Goal: Communication & Community: Connect with others

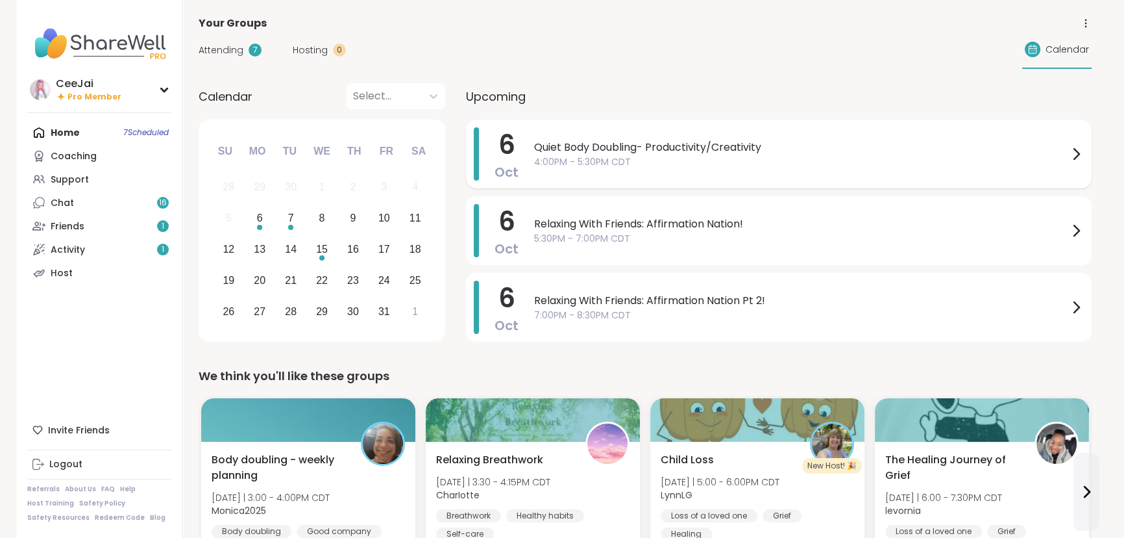
click at [669, 163] on span "4:00PM - 5:30PM CDT" at bounding box center [801, 162] width 534 height 14
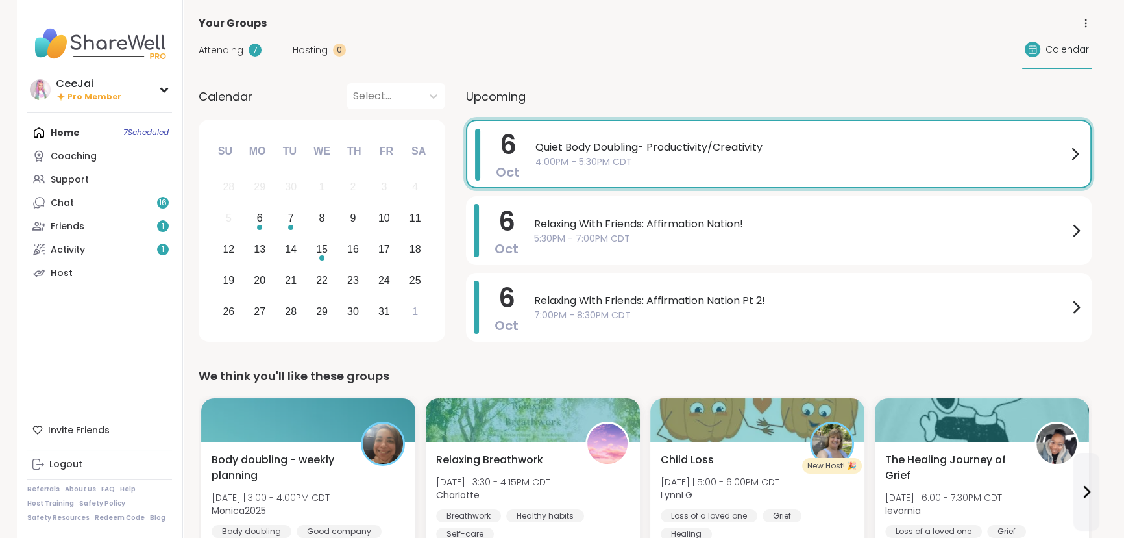
click at [221, 48] on span "Attending" at bounding box center [221, 50] width 45 height 14
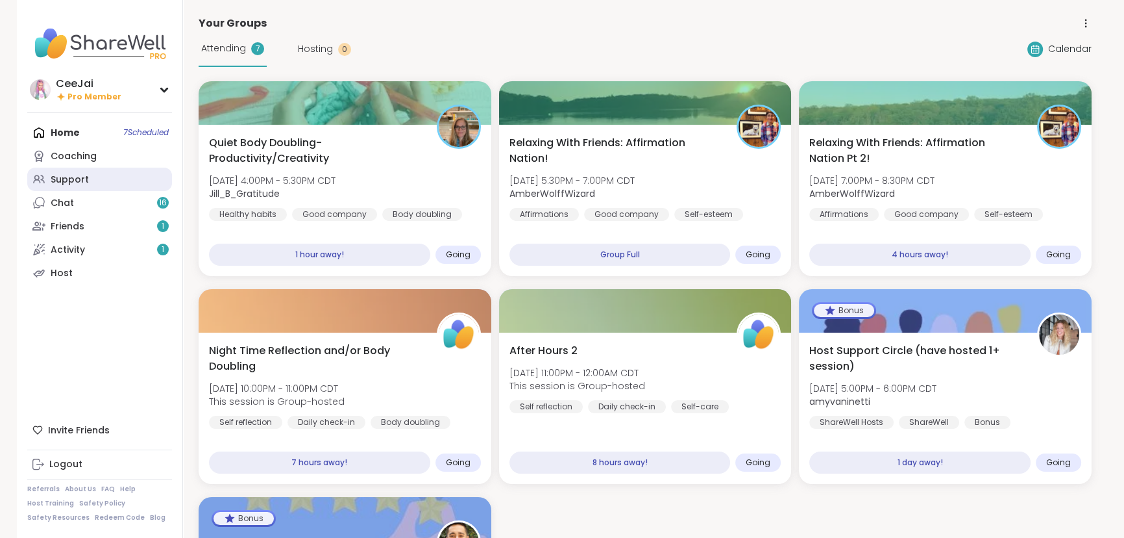
click at [58, 176] on div "Support" at bounding box center [70, 179] width 38 height 13
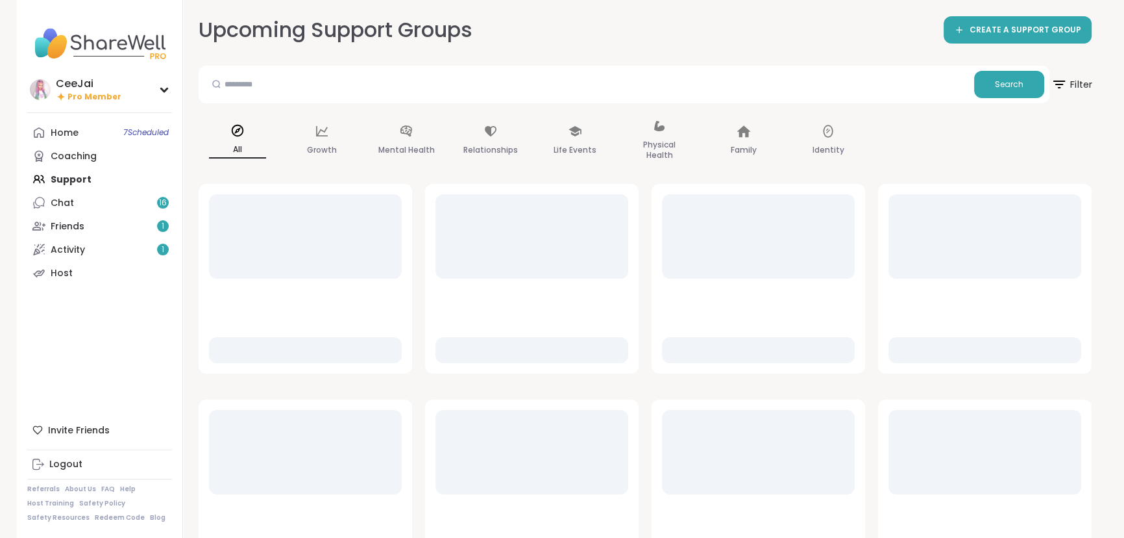
click at [1070, 79] on span "Filter" at bounding box center [1072, 84] width 42 height 32
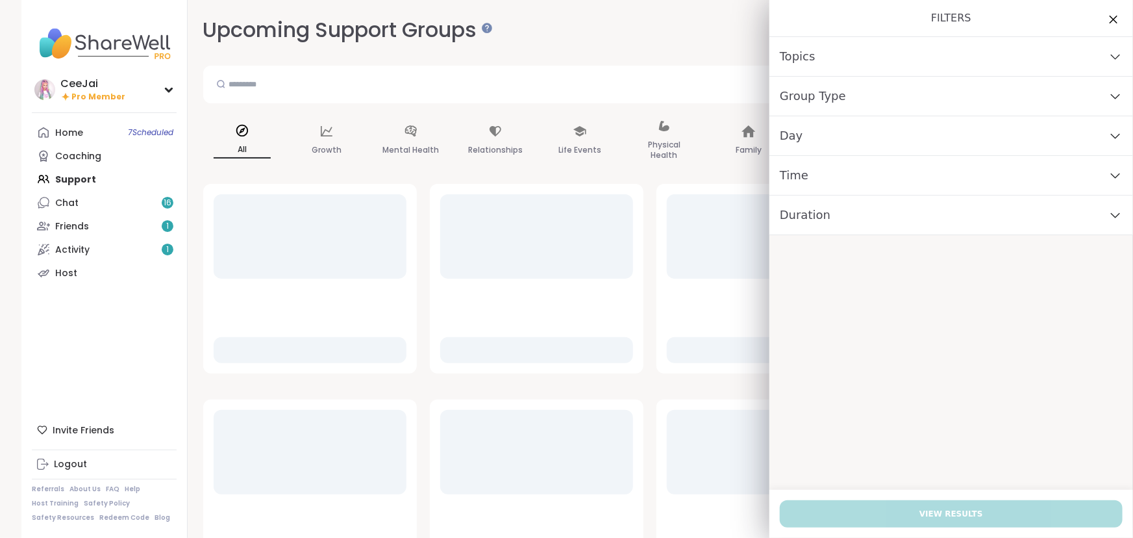
click at [819, 91] on span "Group Type" at bounding box center [813, 96] width 66 height 18
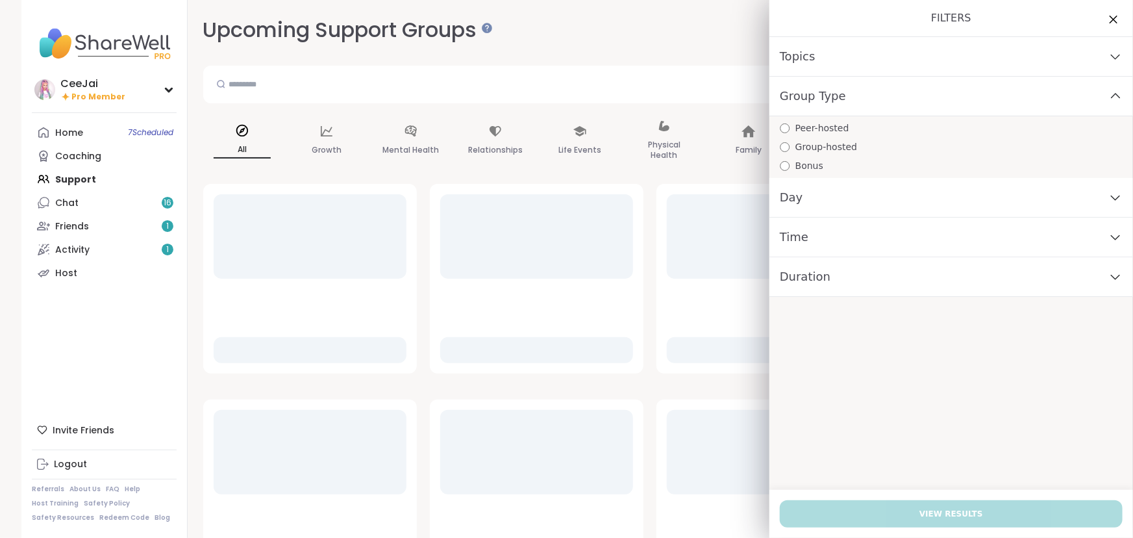
click at [808, 123] on span "Peer-hosted" at bounding box center [822, 128] width 54 height 14
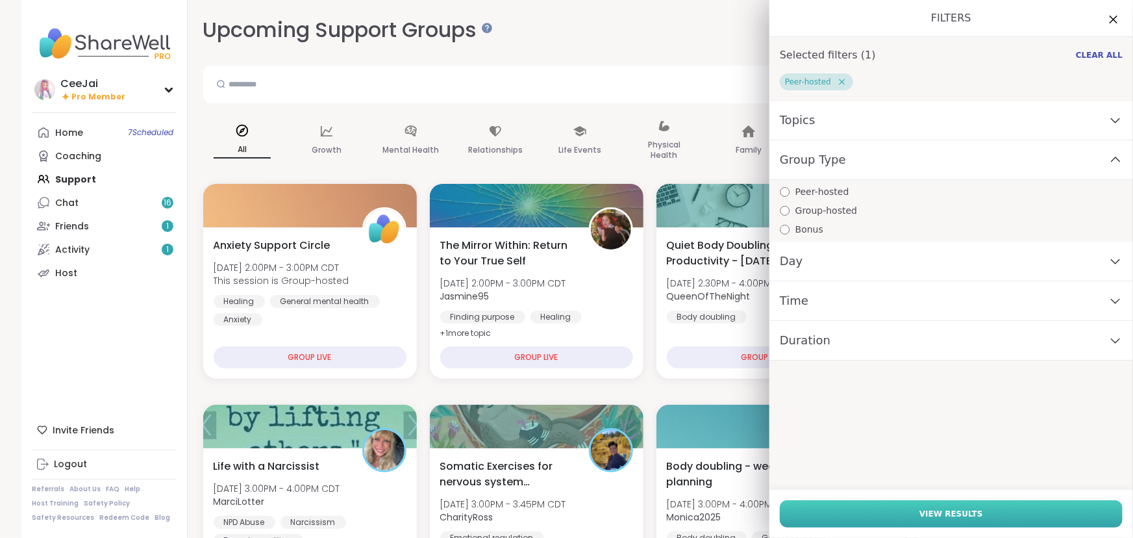
click at [969, 508] on button "View Results" at bounding box center [951, 513] width 343 height 27
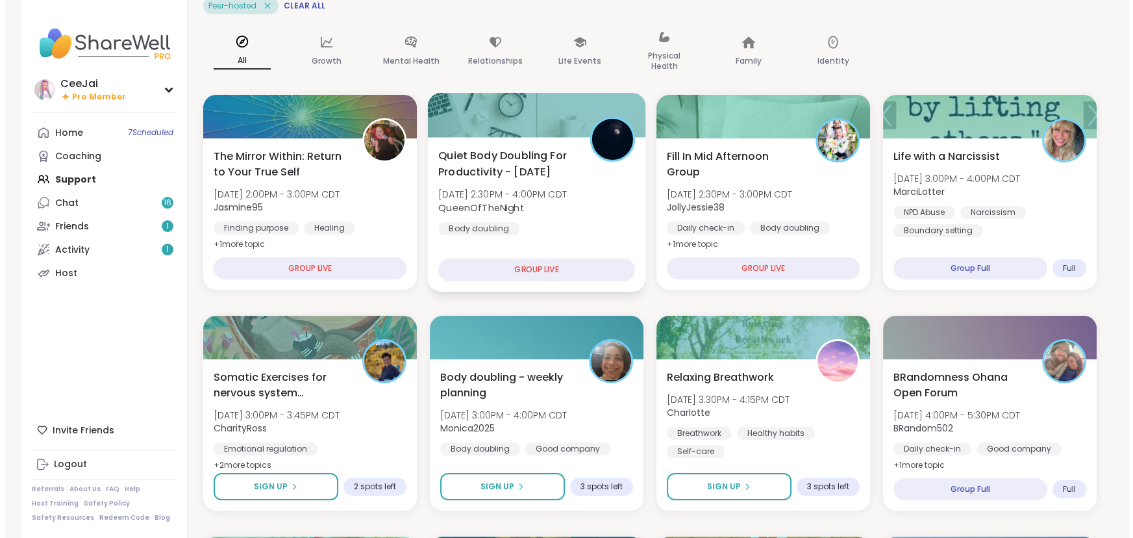
scroll to position [118, 0]
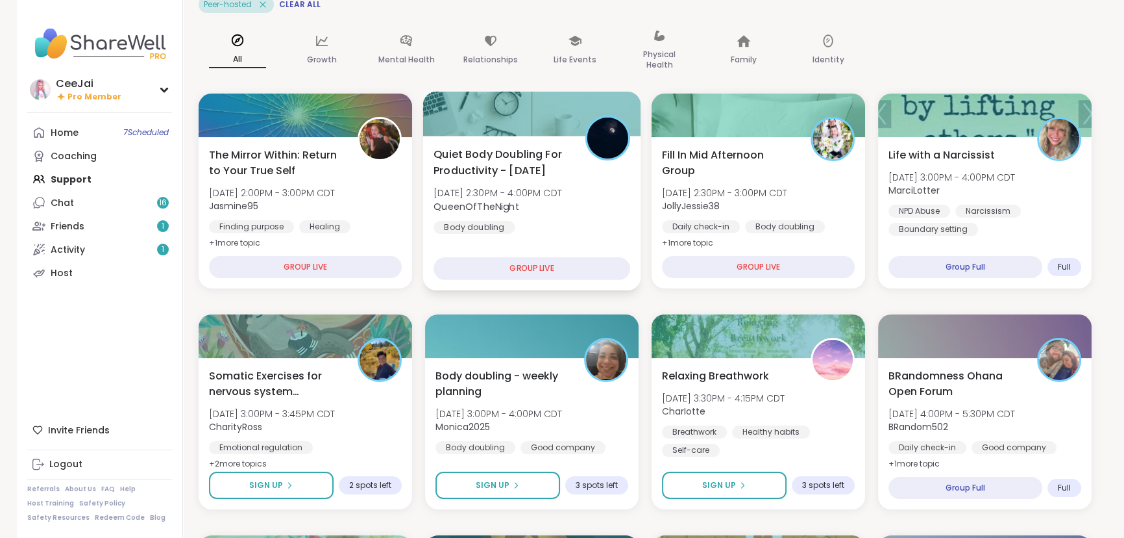
click at [529, 217] on div "Quiet Body Doubling For Productivity - [DATE] [DATE] 2:30PM - 4:00PM CDT QueenO…" at bounding box center [532, 190] width 197 height 88
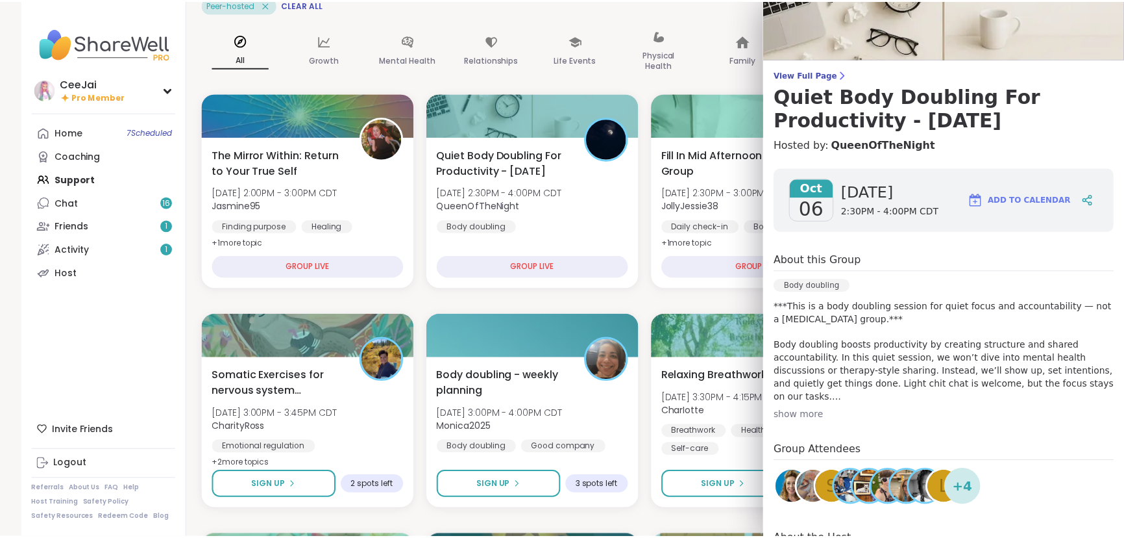
scroll to position [0, 0]
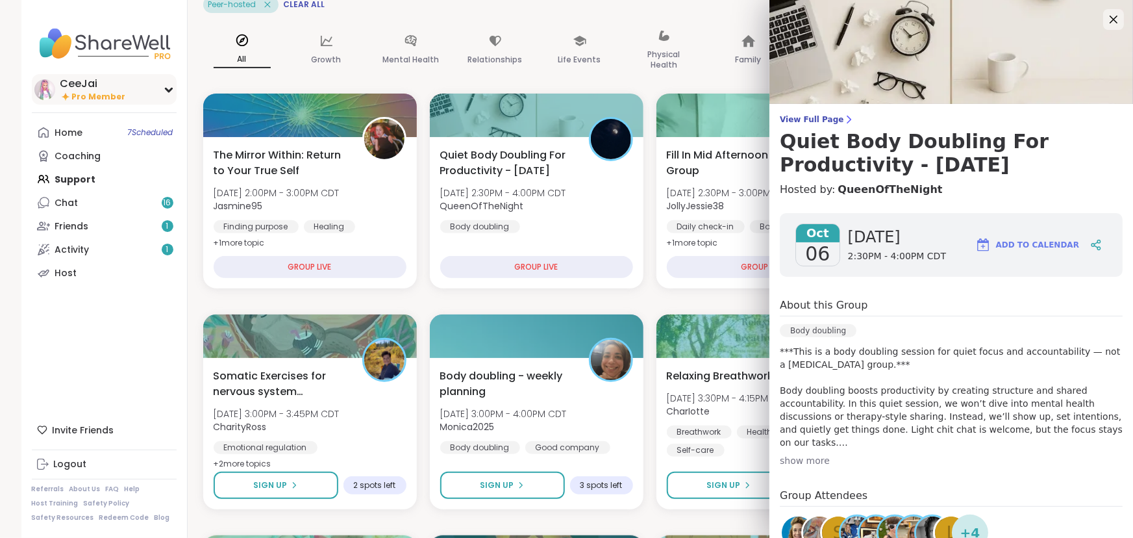
click at [96, 82] on div "CeeJai" at bounding box center [93, 84] width 66 height 14
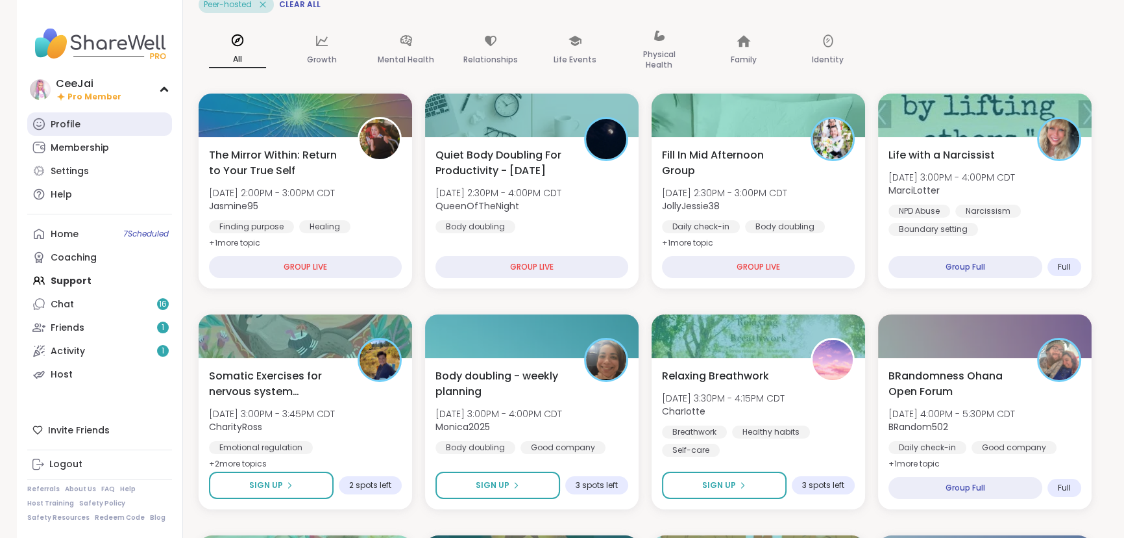
click at [79, 126] on link "Profile" at bounding box center [99, 123] width 145 height 23
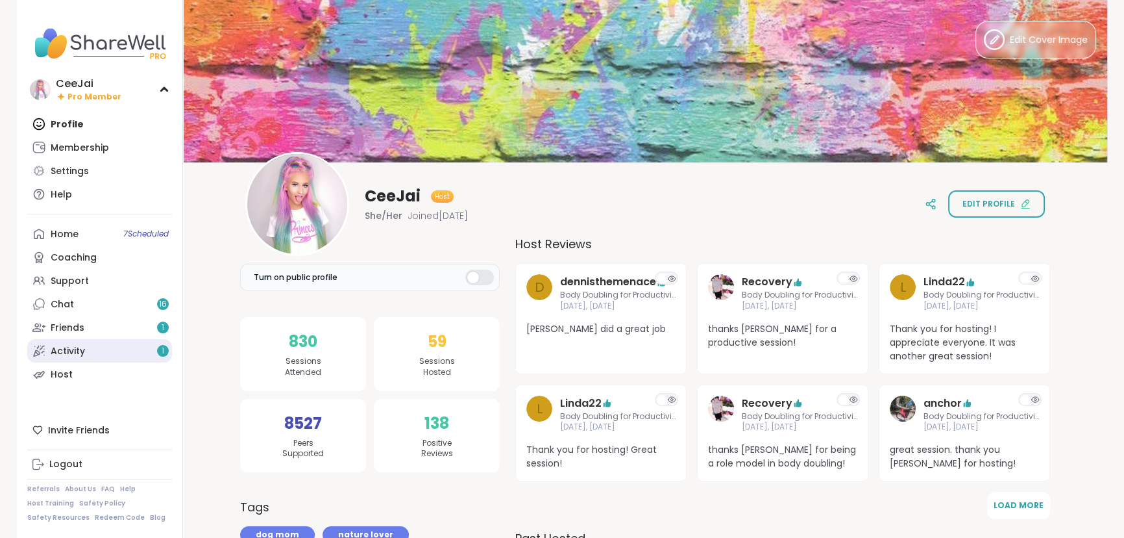
click at [58, 351] on div "Activity 1" at bounding box center [68, 351] width 34 height 13
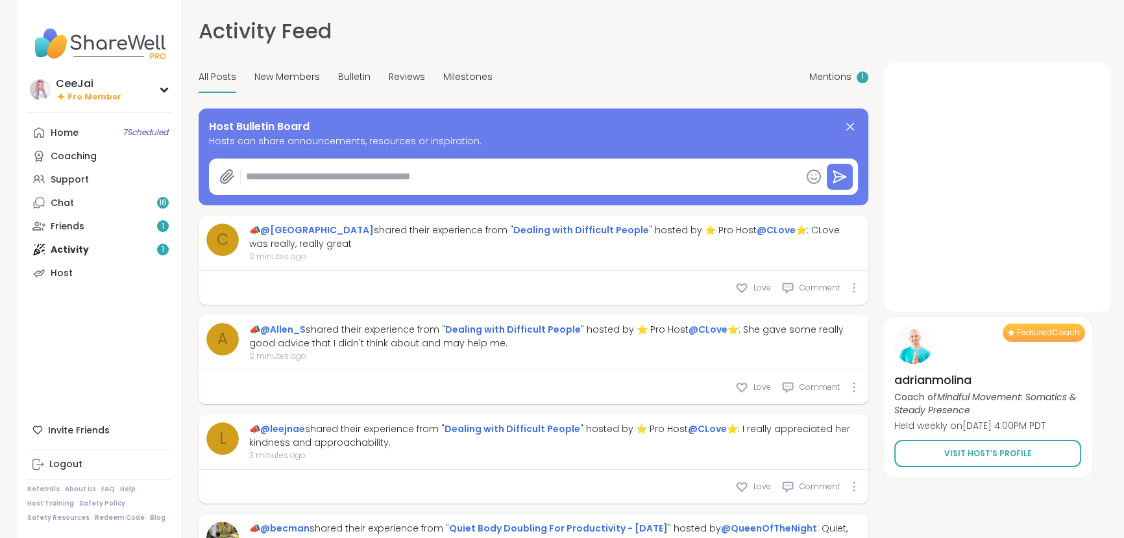
click at [821, 74] on span "Mentions" at bounding box center [831, 77] width 42 height 14
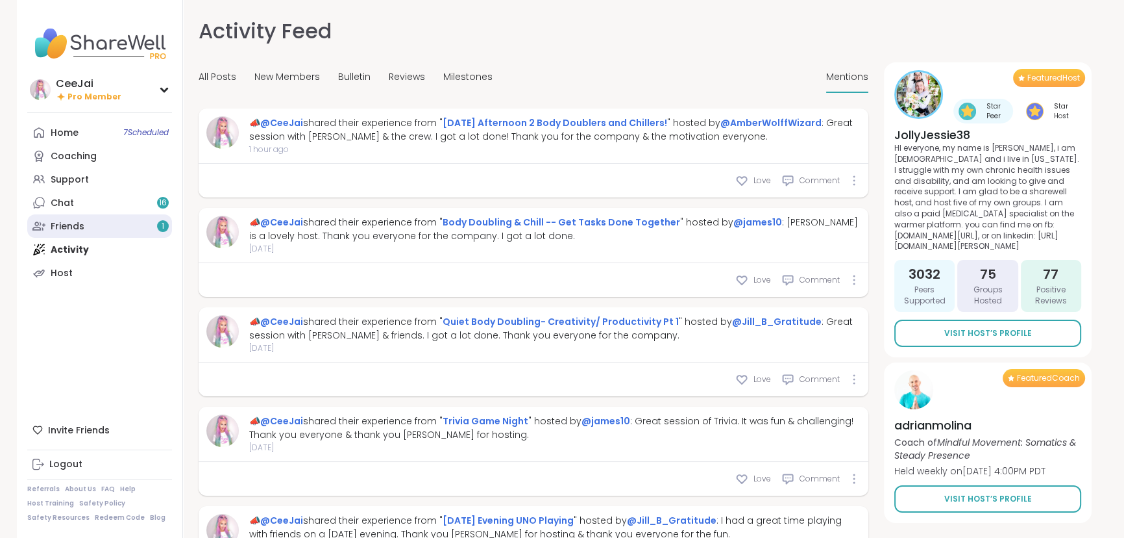
click at [66, 226] on div "Friends 1" at bounding box center [68, 226] width 34 height 13
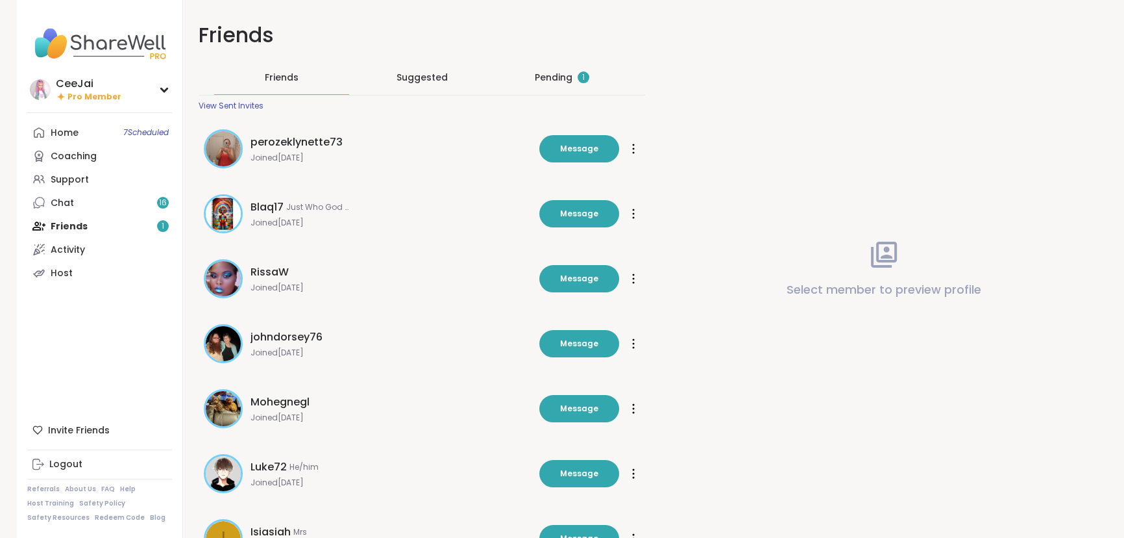
click at [556, 77] on div "Pending 1" at bounding box center [562, 77] width 55 height 13
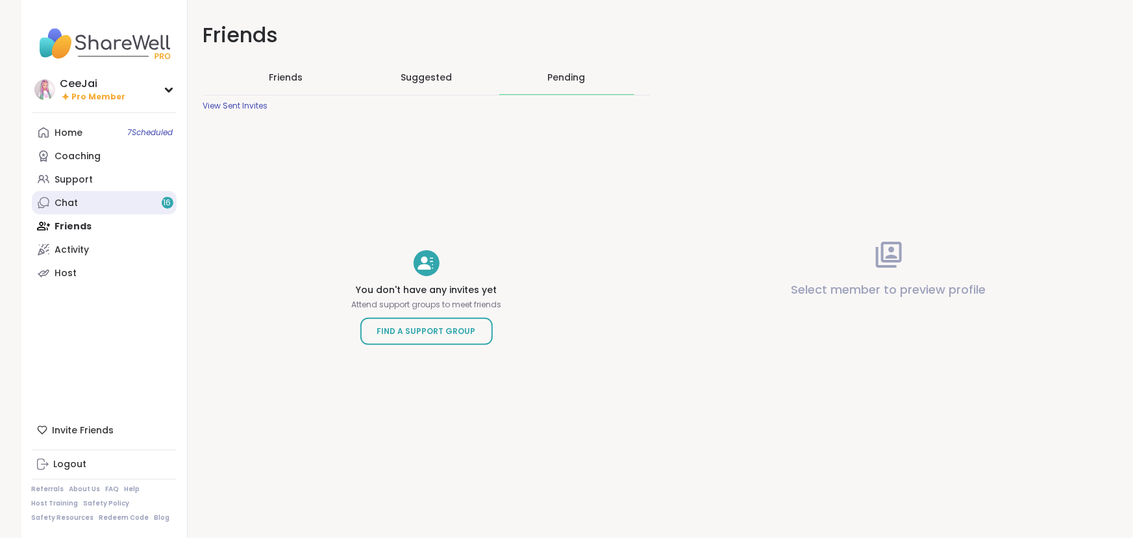
click at [55, 204] on div "Chat 16" at bounding box center [66, 203] width 23 height 13
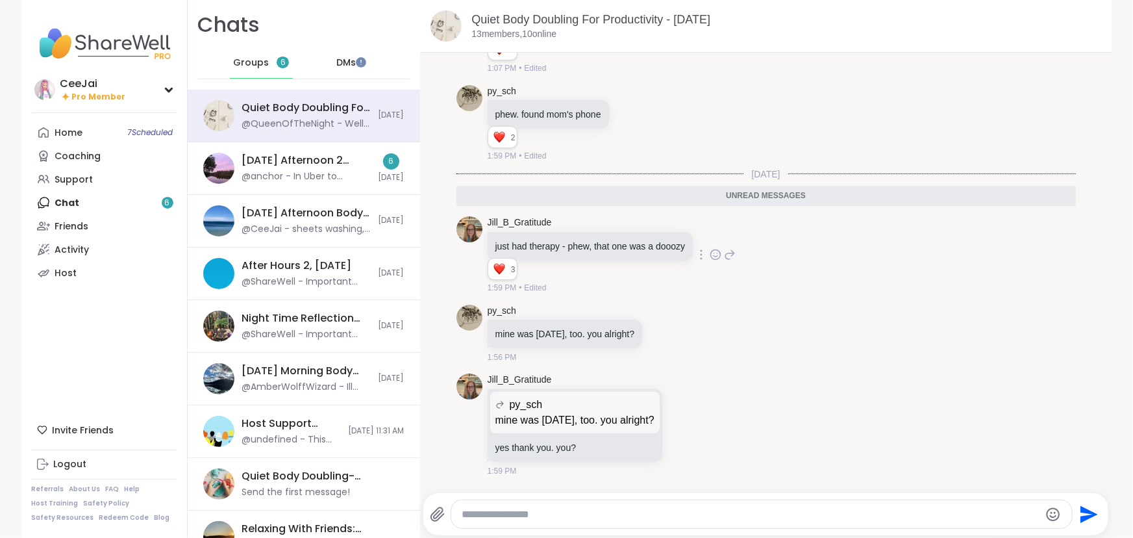
scroll to position [1387, 0]
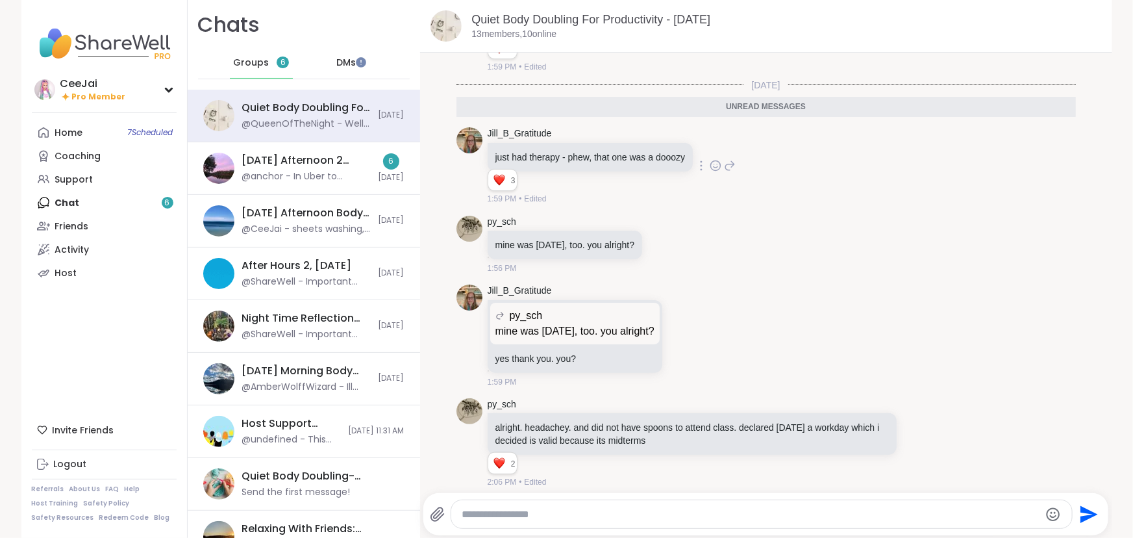
click at [713, 172] on icon at bounding box center [716, 165] width 12 height 13
click at [608, 151] on div "Select Reaction: Heart" at bounding box center [612, 145] width 12 height 12
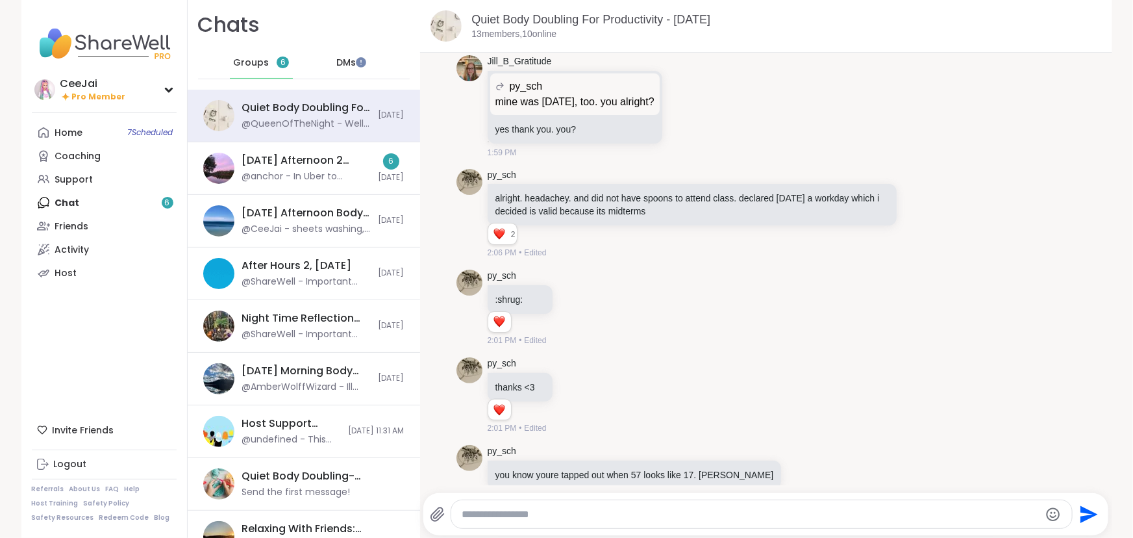
scroll to position [1623, 0]
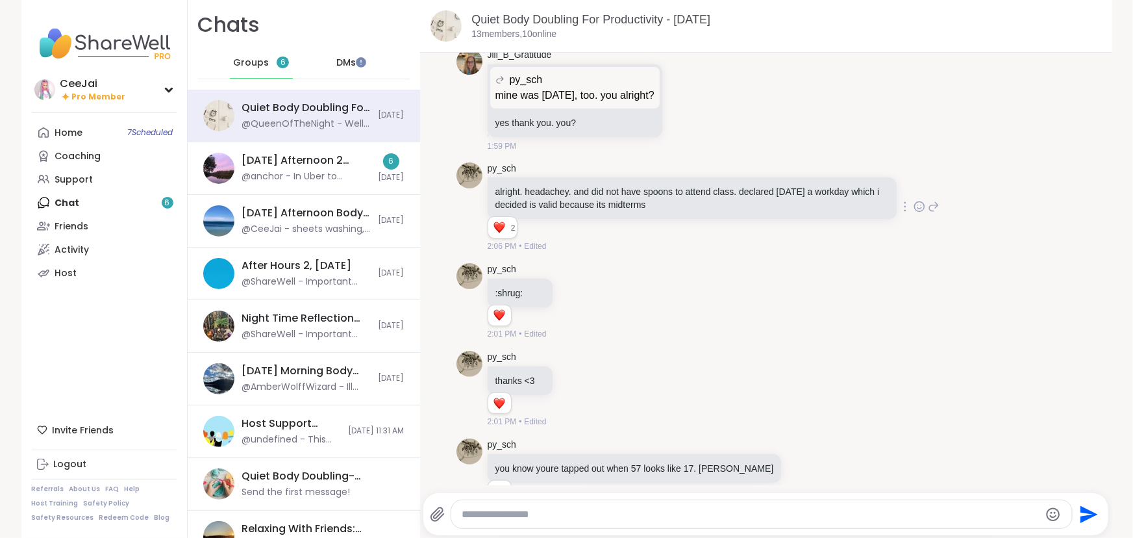
click at [913, 213] on icon at bounding box center [919, 206] width 12 height 13
click at [803, 199] on button "Select Reaction: Heart" at bounding box center [816, 186] width 26 height 26
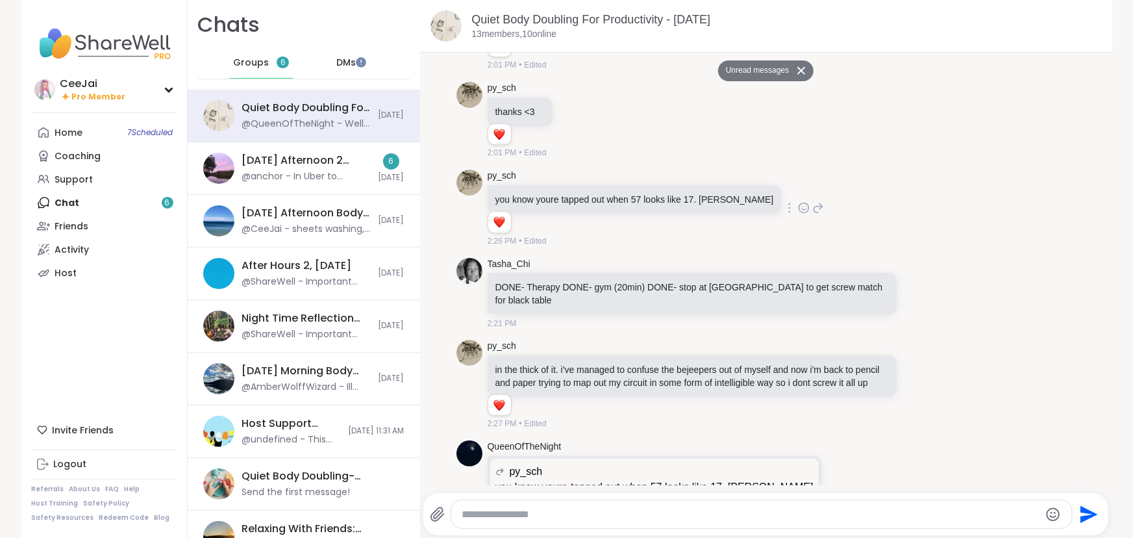
scroll to position [1977, 0]
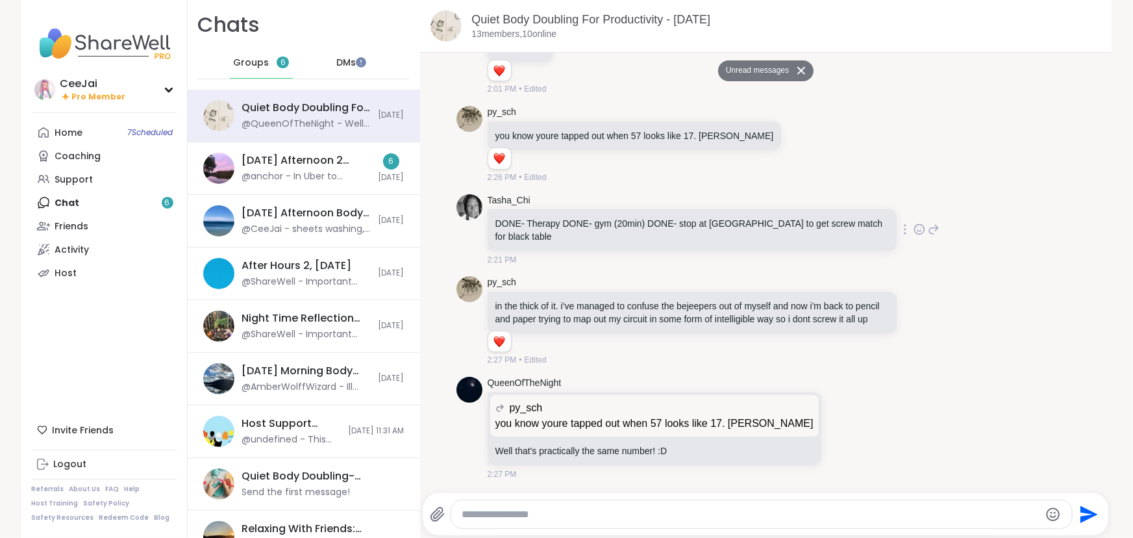
click at [913, 223] on icon at bounding box center [919, 229] width 12 height 13
click at [810, 203] on div "Select Reaction: Heart" at bounding box center [816, 209] width 12 height 12
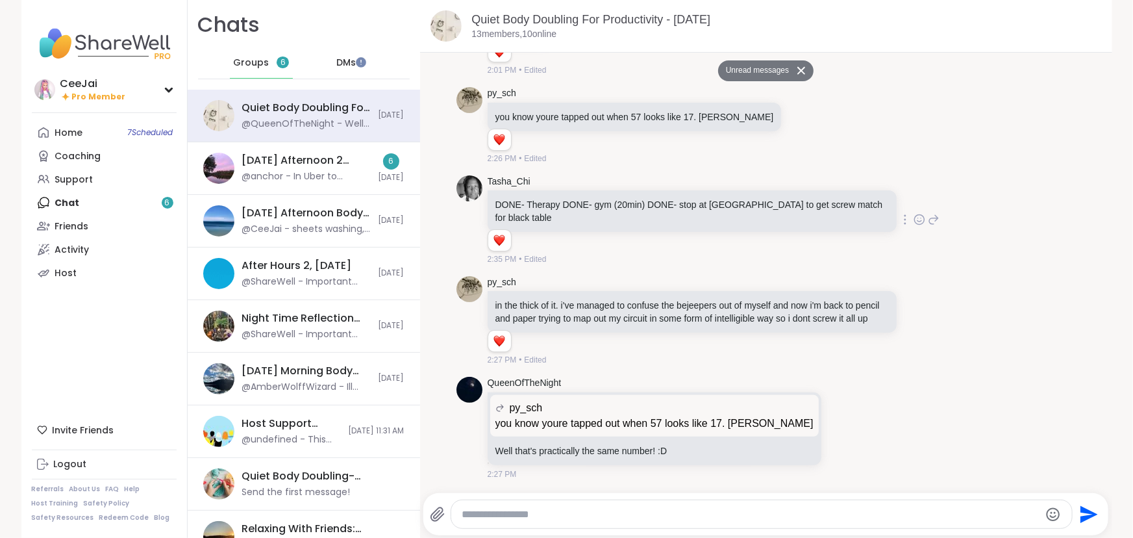
scroll to position [1996, 0]
